Goal: Check status: Check status

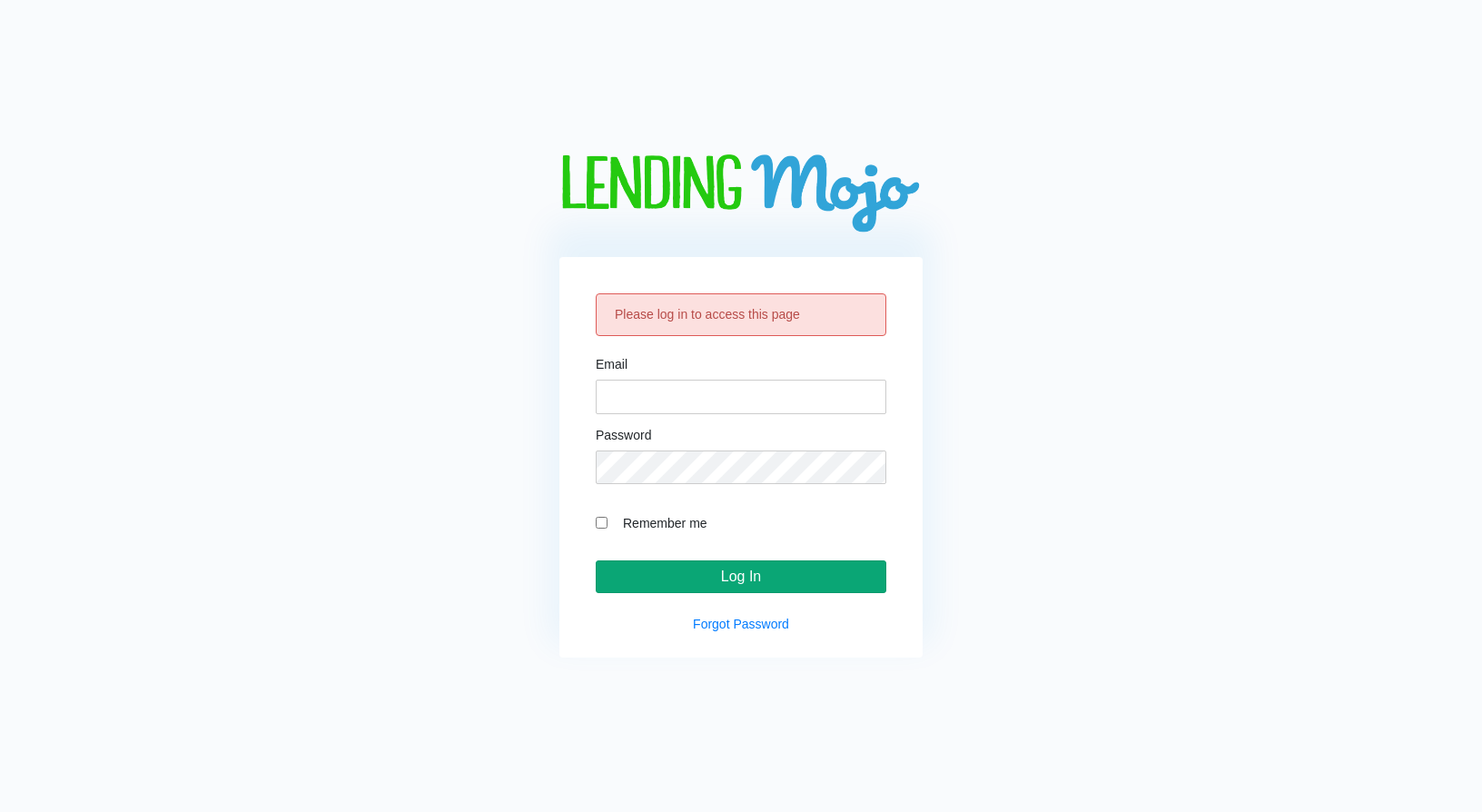
type input "lm@naln.com"
click at [711, 585] on input "Log In" at bounding box center [741, 576] width 290 height 32
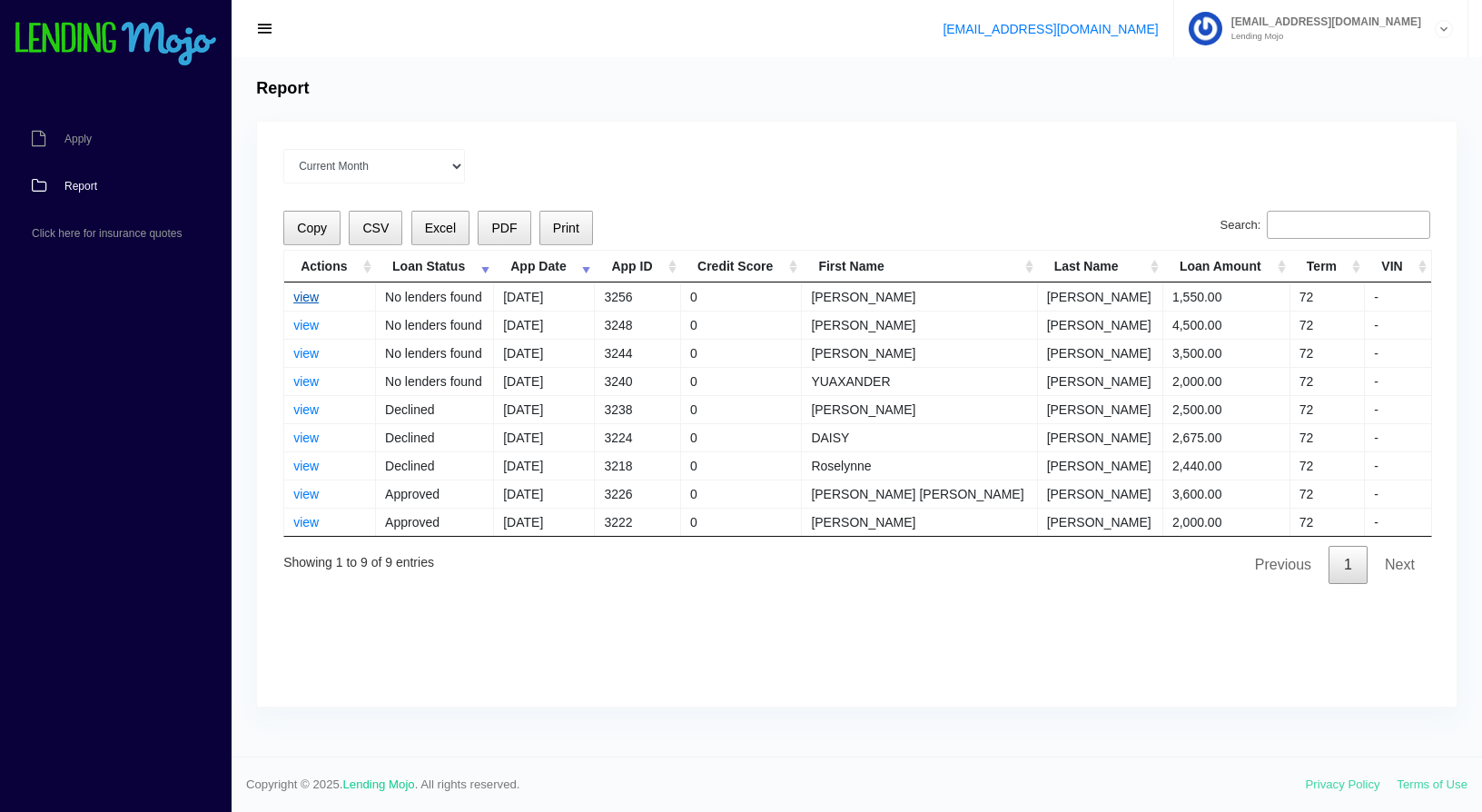
click at [315, 297] on link "view" at bounding box center [305, 297] width 25 height 15
click at [299, 296] on link "view" at bounding box center [305, 297] width 25 height 15
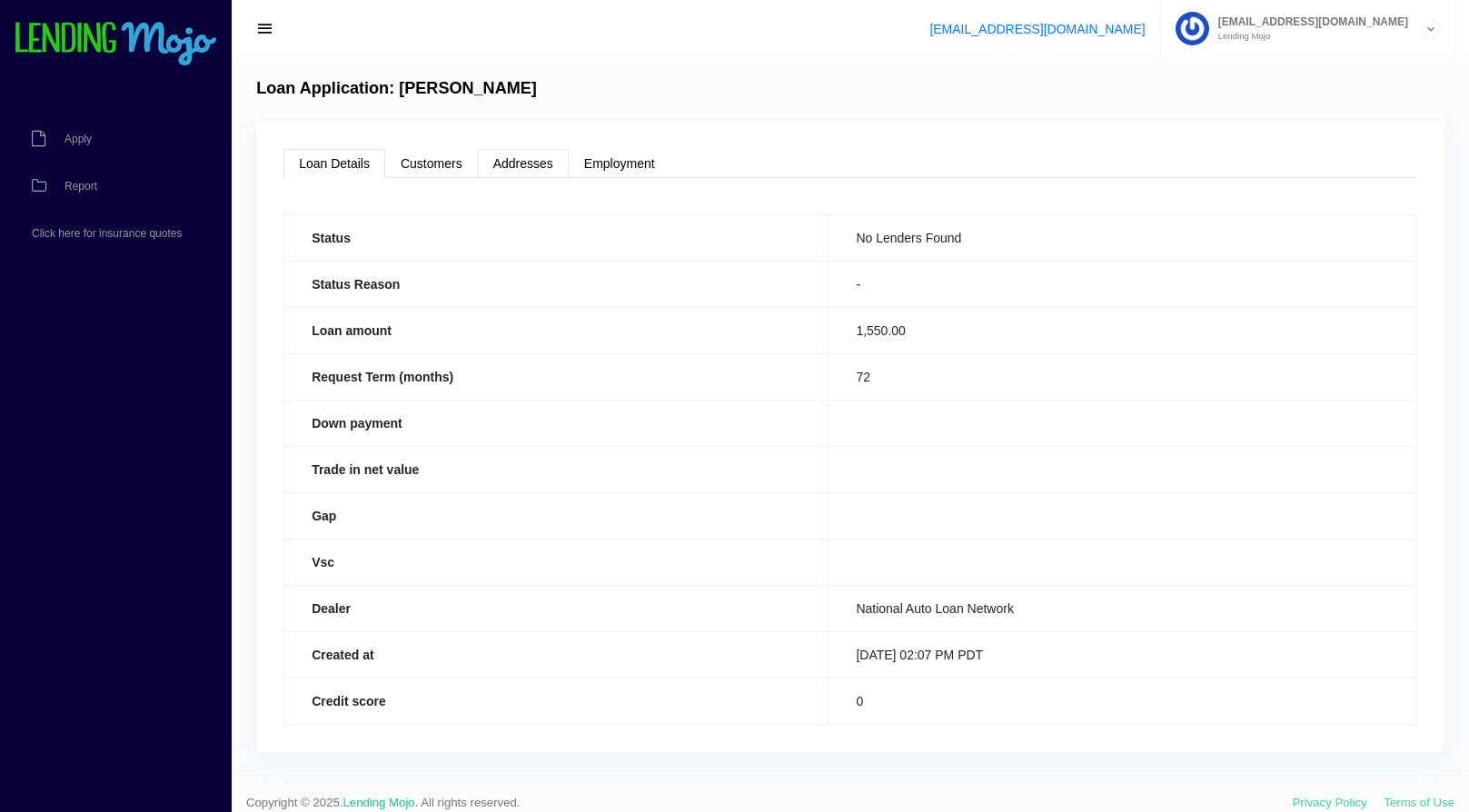
click at [495, 154] on link "Addresses" at bounding box center [524, 162] width 91 height 29
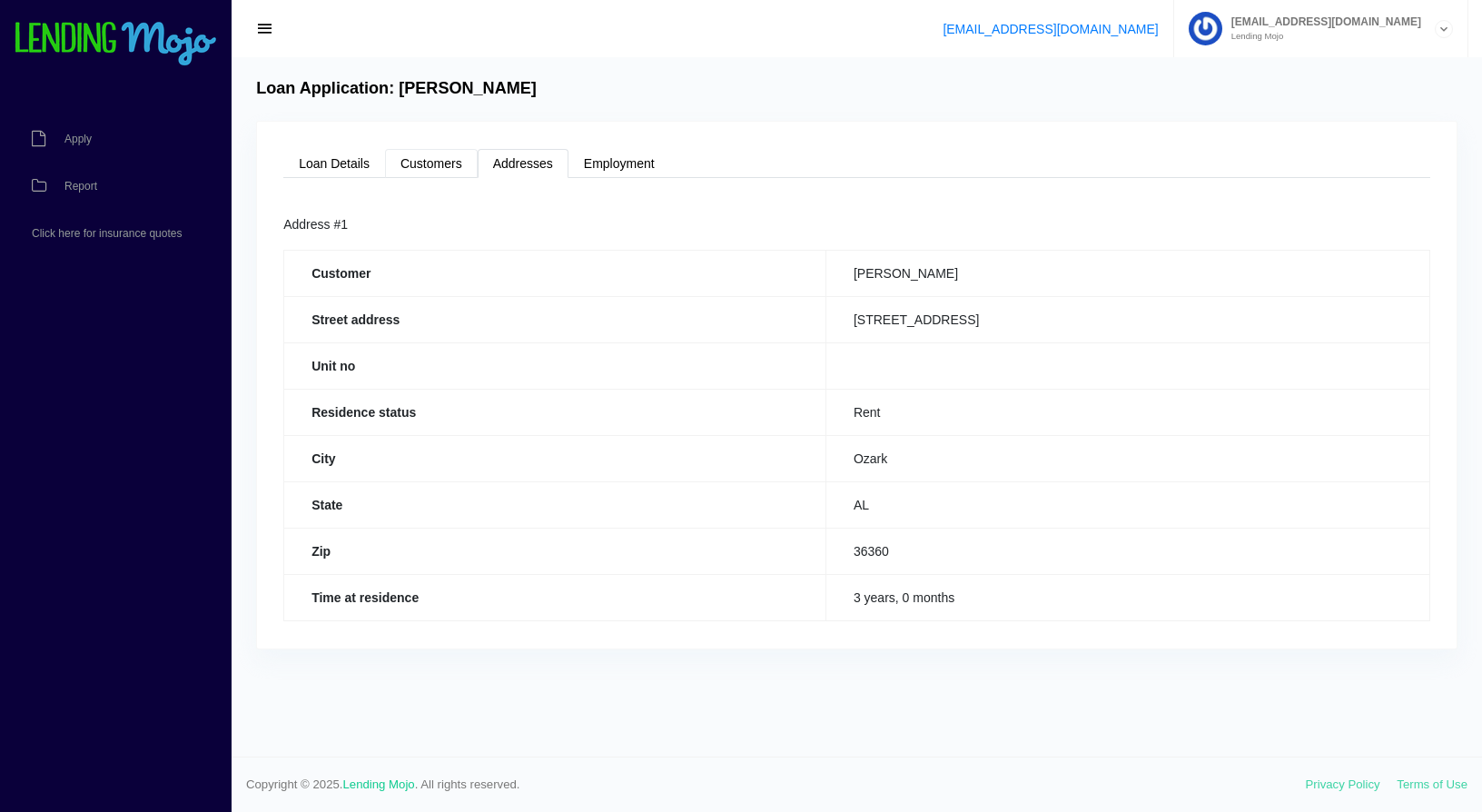
click at [451, 152] on link "Customers" at bounding box center [432, 162] width 93 height 29
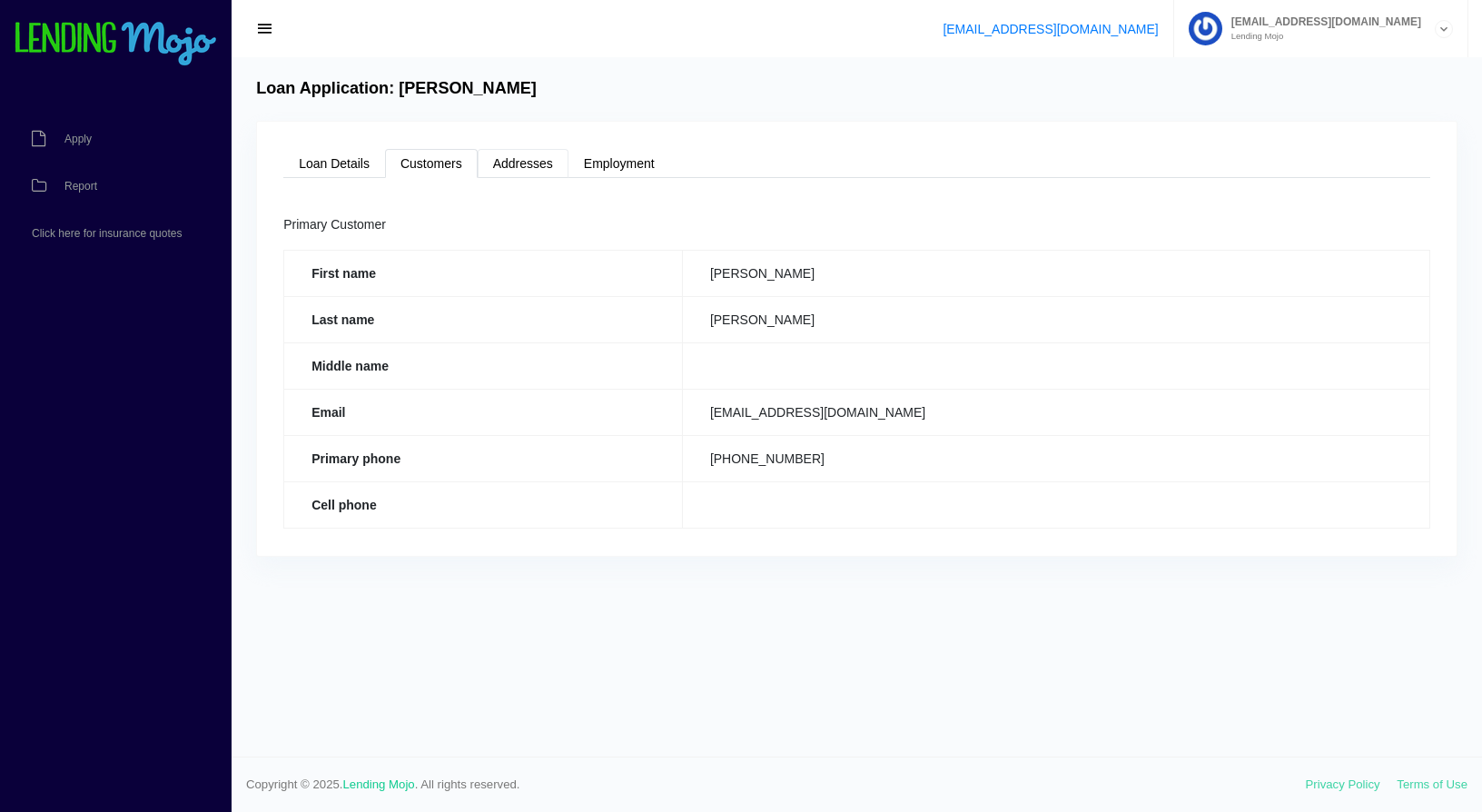
click at [548, 156] on link "Addresses" at bounding box center [523, 162] width 91 height 29
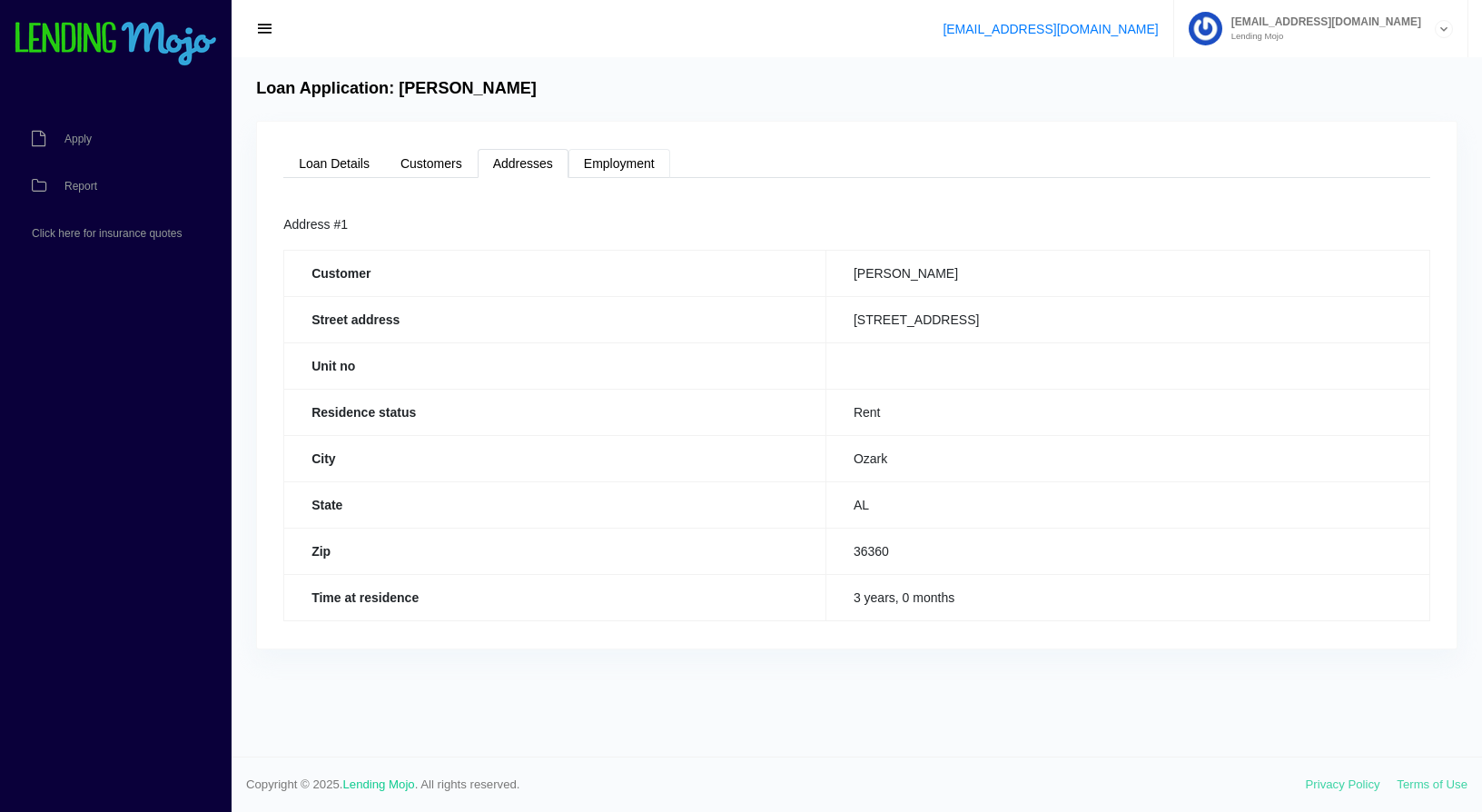
click at [608, 148] on link "Employment" at bounding box center [619, 162] width 102 height 29
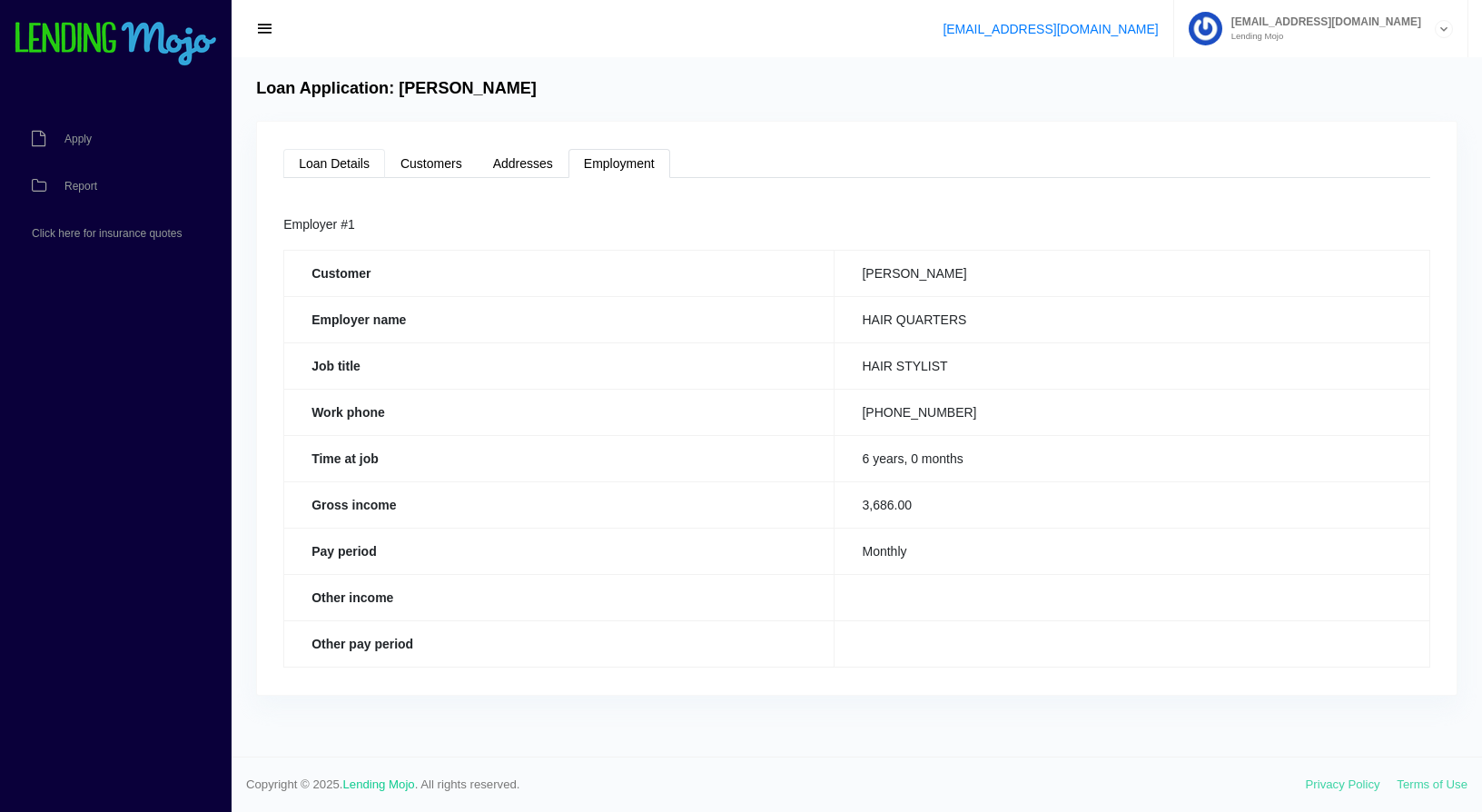
click at [354, 157] on link "Loan Details" at bounding box center [334, 162] width 102 height 29
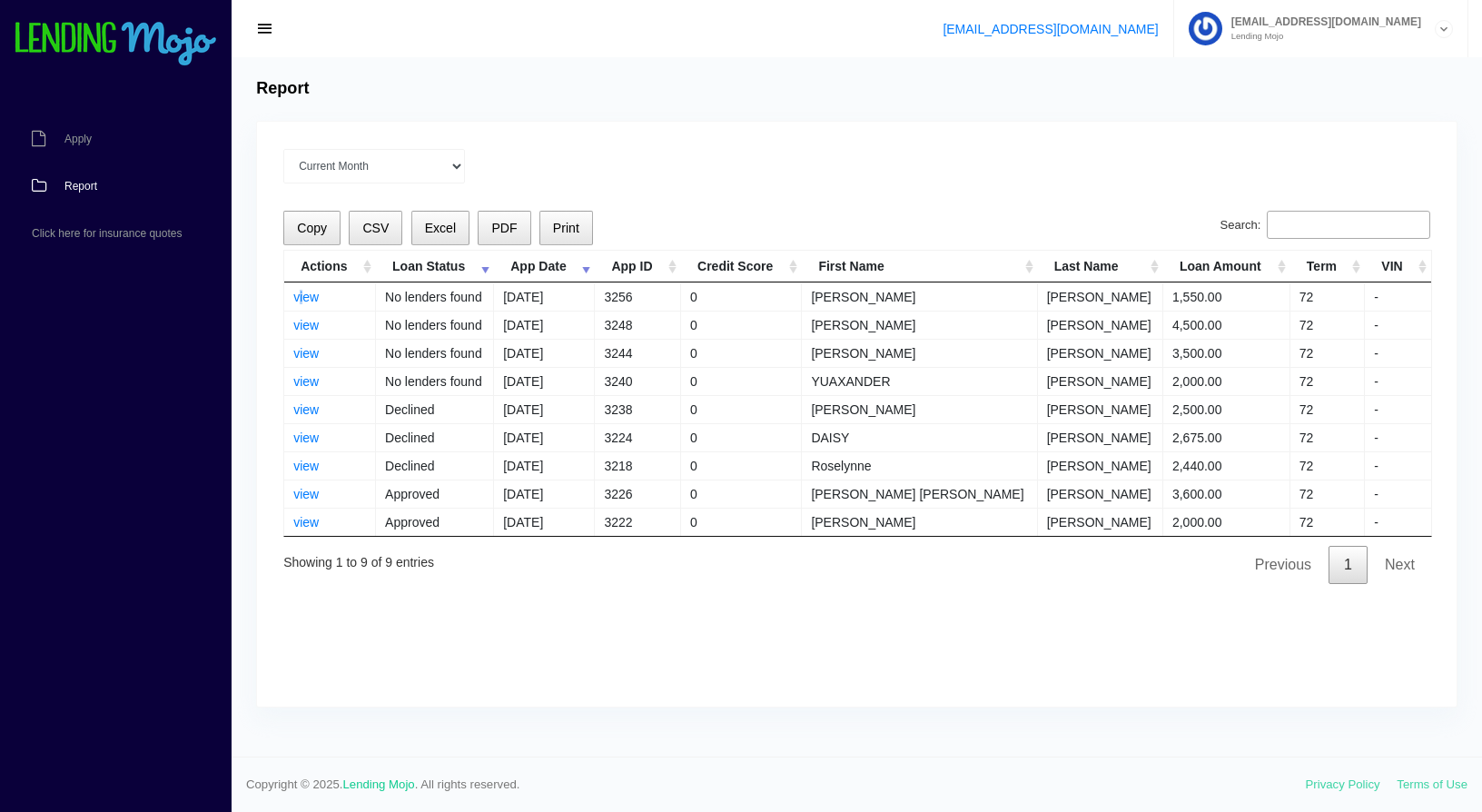
click at [300, 289] on td "view" at bounding box center [329, 296] width 92 height 28
click at [304, 297] on link "view" at bounding box center [305, 297] width 25 height 15
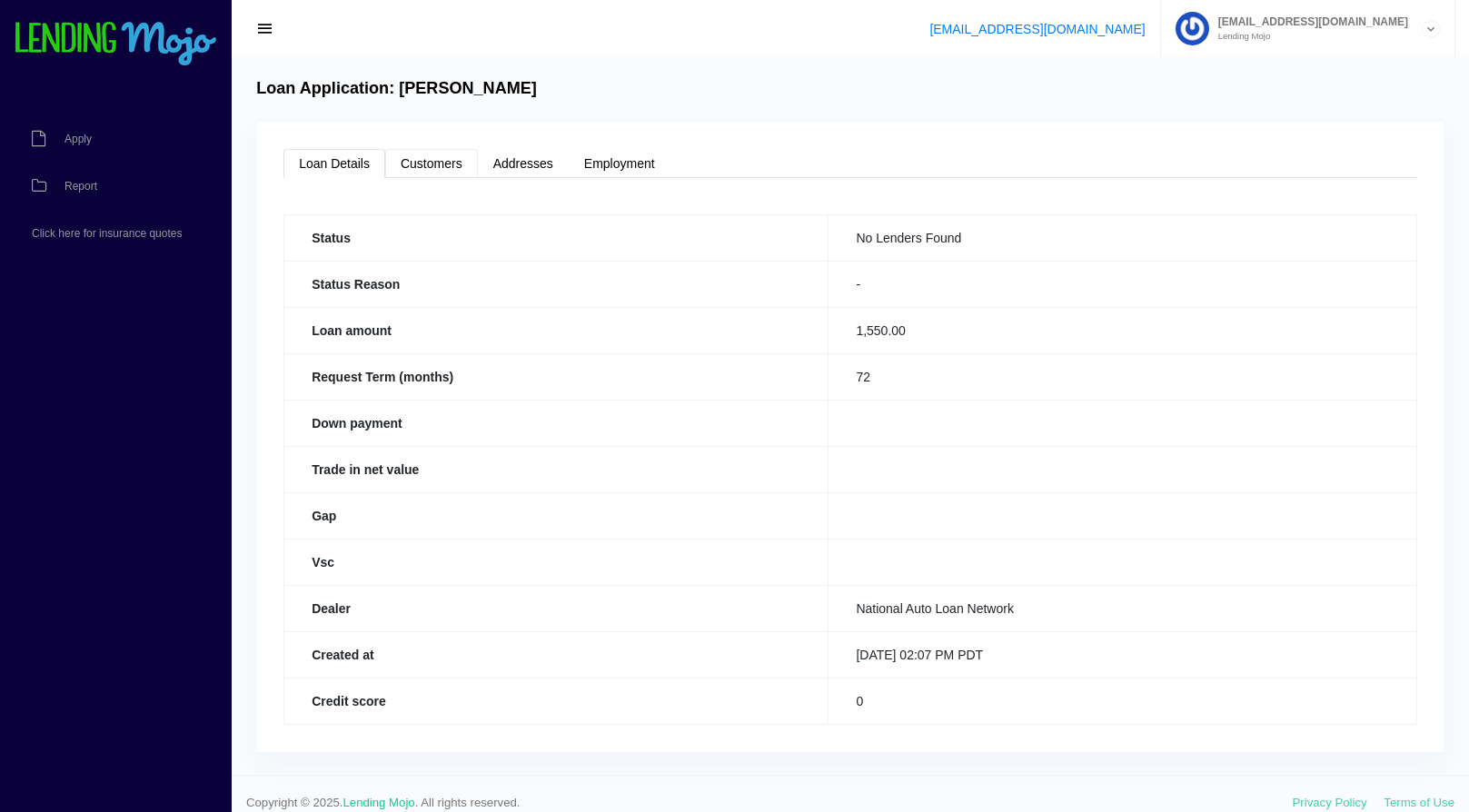
click at [466, 159] on link "Customers" at bounding box center [432, 162] width 93 height 29
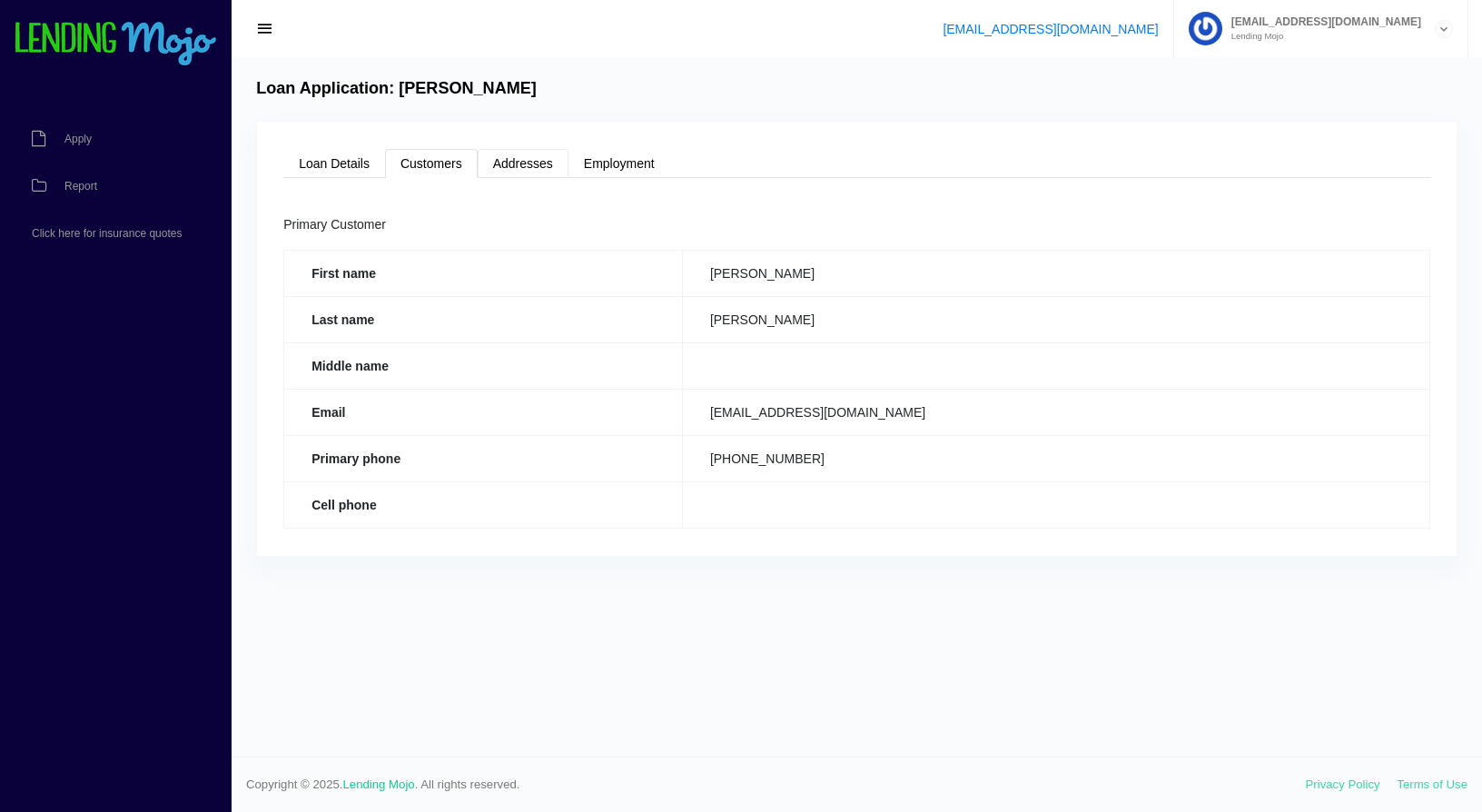
click at [516, 169] on link "Addresses" at bounding box center [523, 162] width 91 height 29
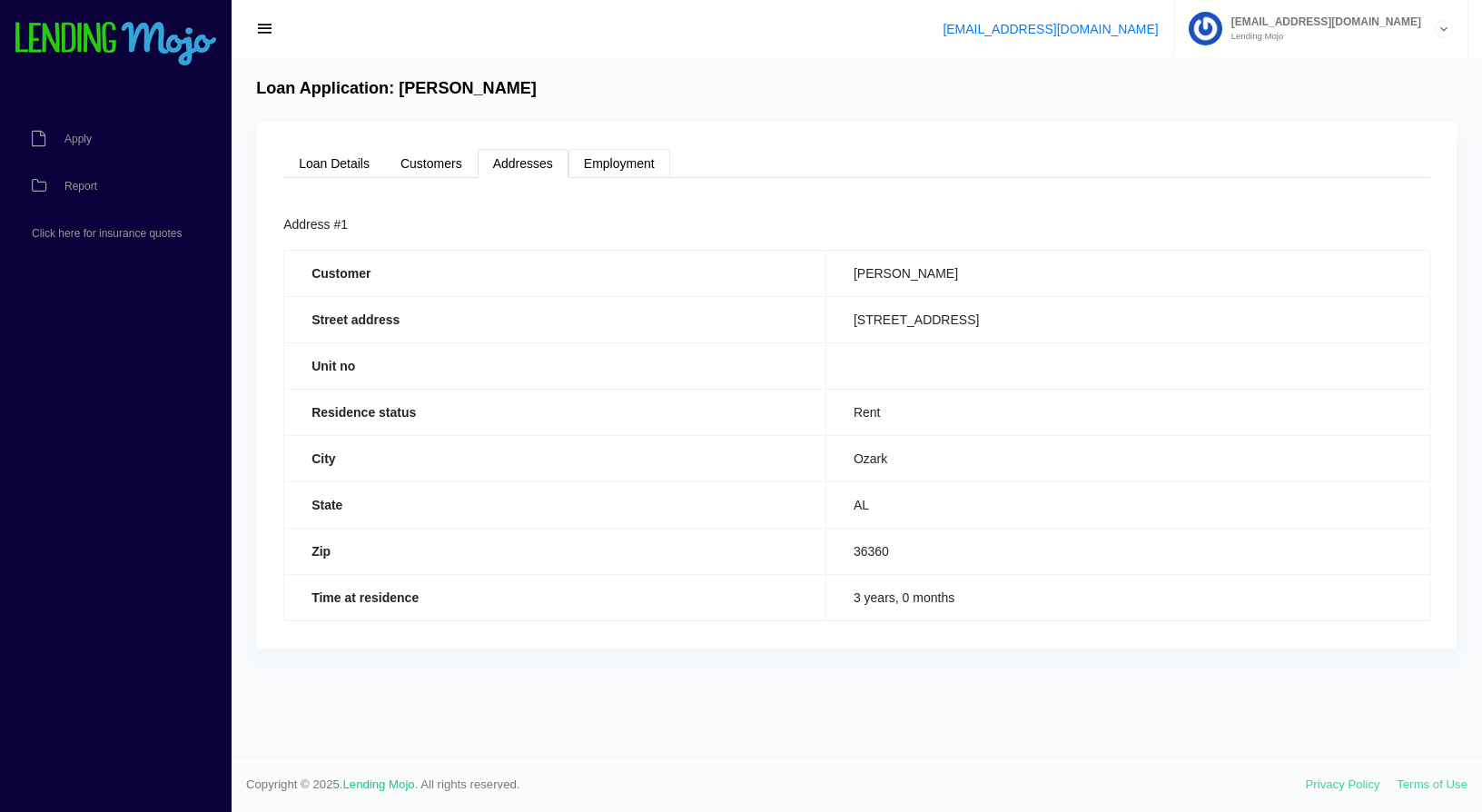
click at [629, 174] on link "Employment" at bounding box center [619, 162] width 102 height 29
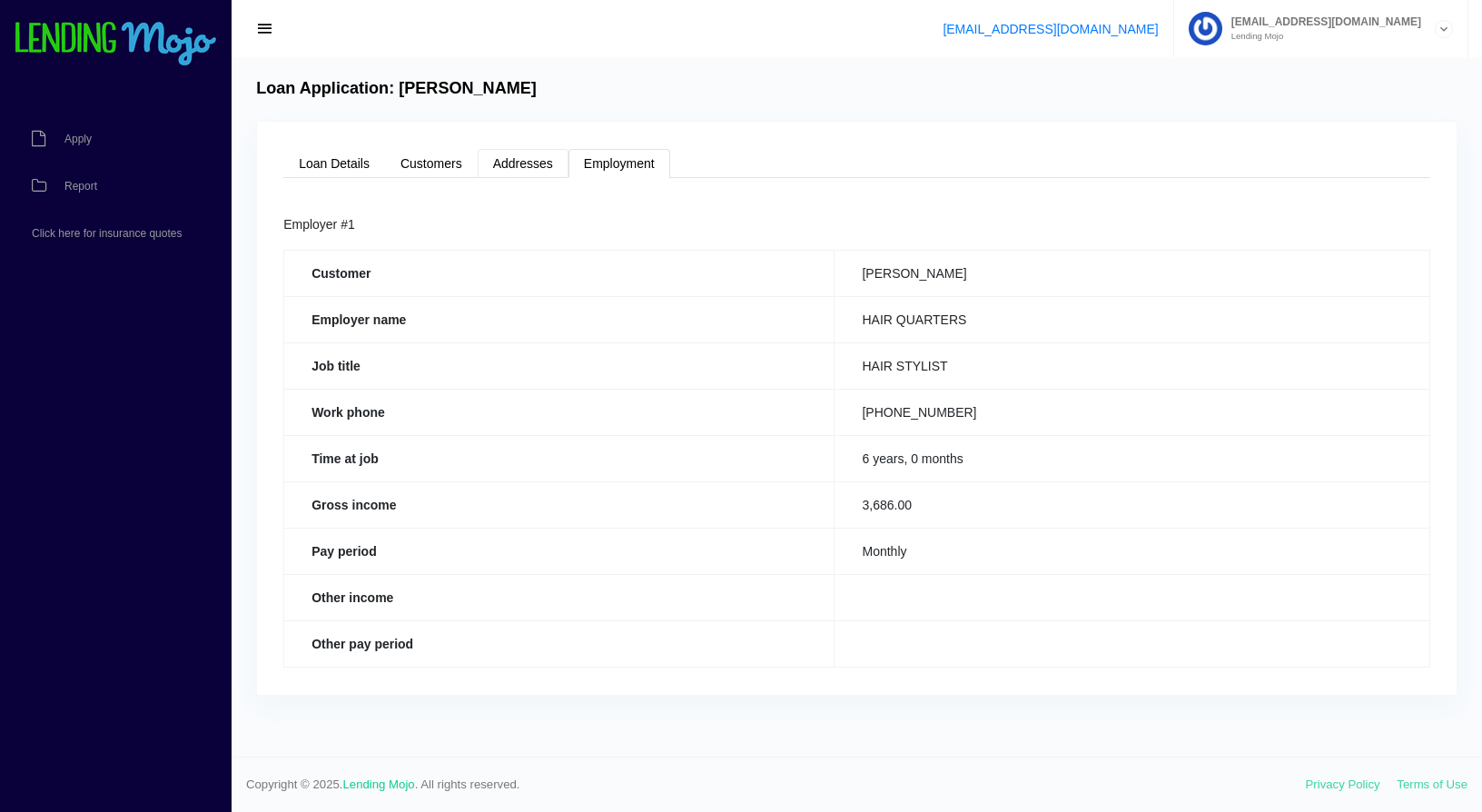
click at [550, 161] on link "Addresses" at bounding box center [523, 162] width 91 height 29
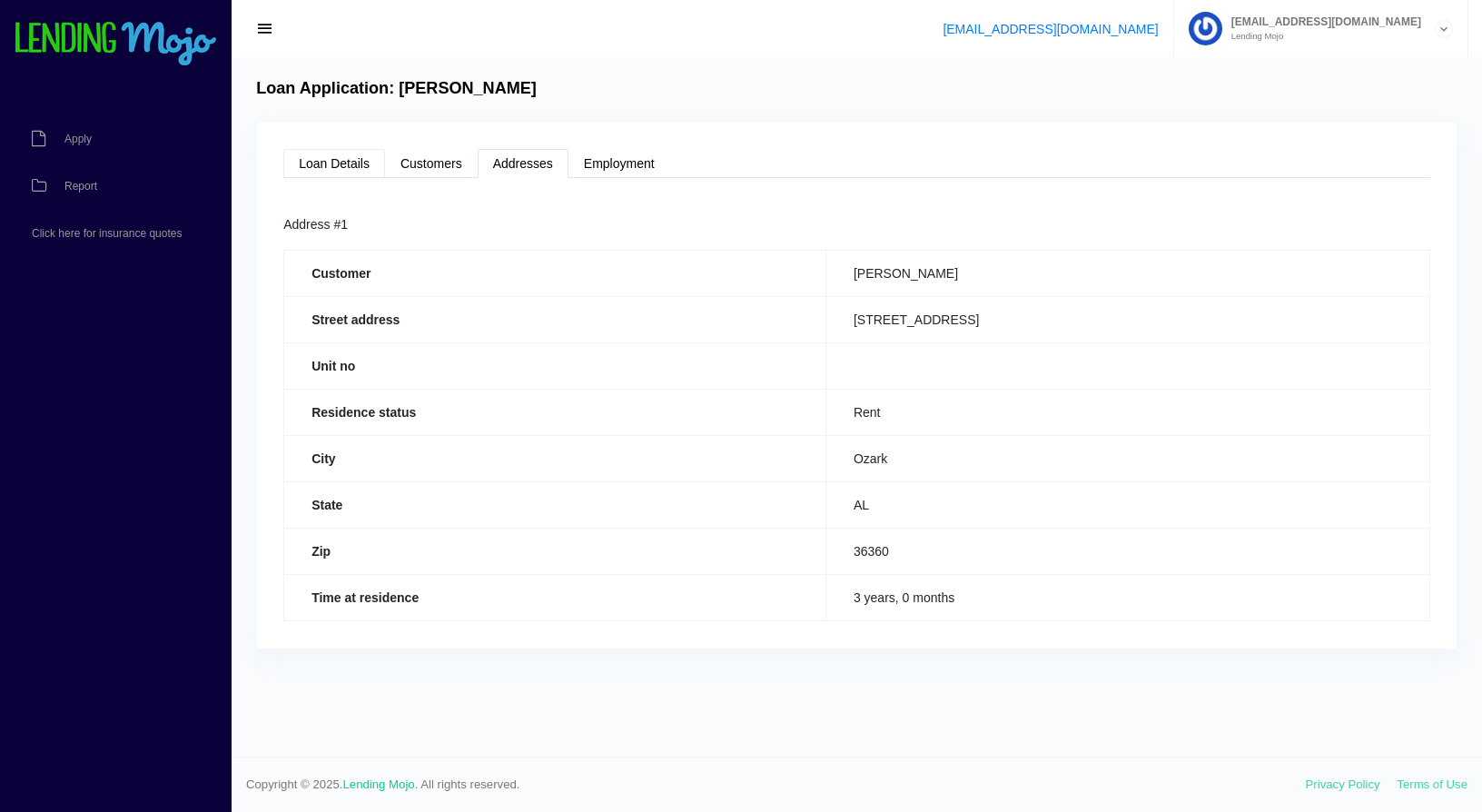
click at [320, 163] on link "Loan Details" at bounding box center [334, 162] width 102 height 29
